Goal: Information Seeking & Learning: Learn about a topic

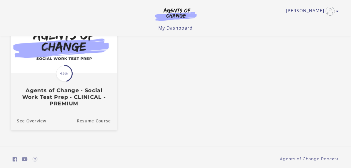
scroll to position [68, 0]
click at [59, 78] on span "45%" at bounding box center [64, 73] width 16 height 16
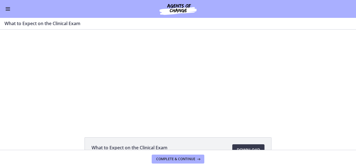
click at [7, 10] on button "Enable menu" at bounding box center [7, 9] width 7 height 7
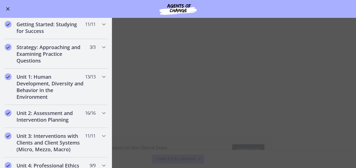
scroll to position [65, 0]
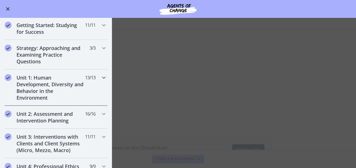
click at [56, 91] on h2 "Unit 1: Human Development, Diversity and Behavior in the Environment" at bounding box center [50, 87] width 68 height 27
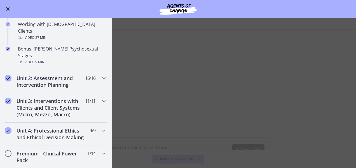
scroll to position [385, 0]
click at [57, 70] on div "Unit 2: Assessment and Intervention Planning 16 / 16 Completed" at bounding box center [55, 81] width 103 height 23
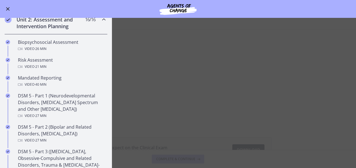
scroll to position [103, 0]
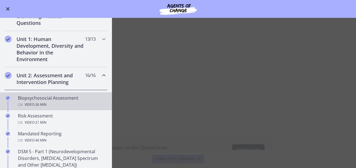
click at [62, 101] on div "Video · 26 min" at bounding box center [61, 104] width 87 height 7
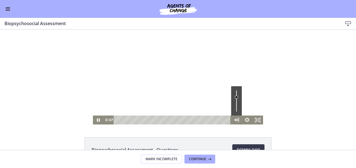
click at [234, 97] on div "Volume" at bounding box center [236, 100] width 11 height 29
drag, startPoint x: 234, startPoint y: 96, endPoint x: 235, endPoint y: 100, distance: 4.0
click at [235, 100] on div "Volume" at bounding box center [236, 100] width 3 height 3
click at [253, 118] on icon "Fullscreen" at bounding box center [257, 120] width 13 height 11
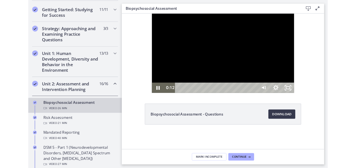
scroll to position [104, 0]
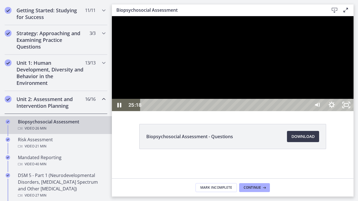
click at [306, 111] on div "25:18" at bounding box center [225, 105] width 161 height 12
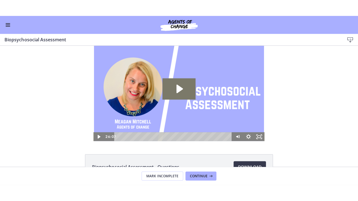
scroll to position [0, 0]
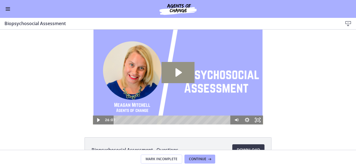
click at [172, 73] on icon "Play Video: cbe28tpt4o1cl02sic2g.mp4" at bounding box center [177, 72] width 33 height 21
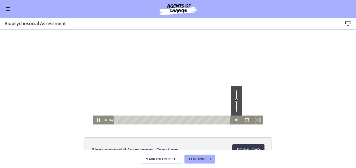
click at [235, 102] on div "Volume" at bounding box center [236, 100] width 3 height 3
click at [234, 105] on div "Volume" at bounding box center [236, 105] width 7 height 7
click at [259, 118] on icon "Fullscreen" at bounding box center [257, 120] width 13 height 11
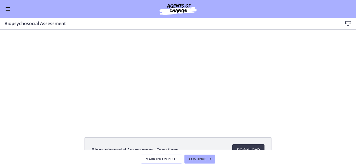
scroll to position [103, 0]
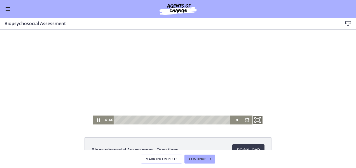
click at [254, 120] on icon "Fullscreen" at bounding box center [257, 120] width 13 height 11
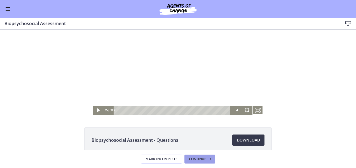
scroll to position [10, 0]
click at [206, 159] on icon at bounding box center [209, 159] width 6 height 4
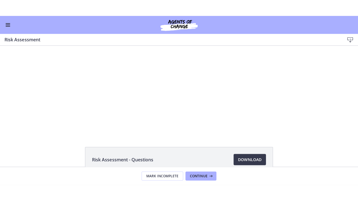
scroll to position [6, 0]
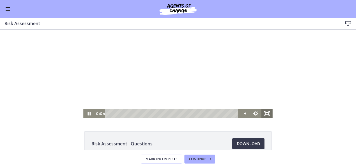
click at [268, 110] on icon "Fullscreen" at bounding box center [266, 114] width 11 height 10
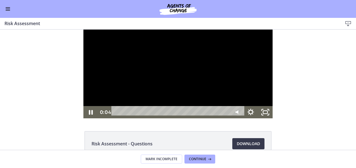
scroll to position [0, 0]
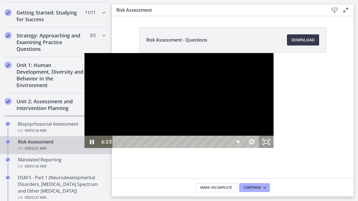
click at [273, 148] on icon "Unfullscreen" at bounding box center [266, 142] width 15 height 12
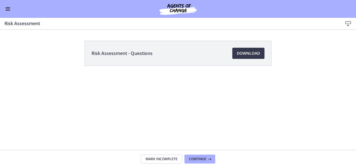
scroll to position [101, 0]
